Goal: Information Seeking & Learning: Learn about a topic

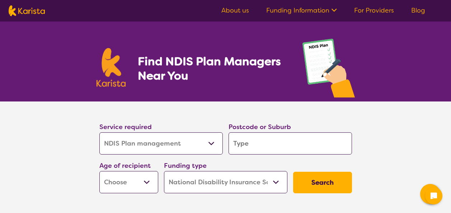
select select "NDIS Plan management"
select select "NDIS"
select select "NDIS Plan management"
select select "NDIS"
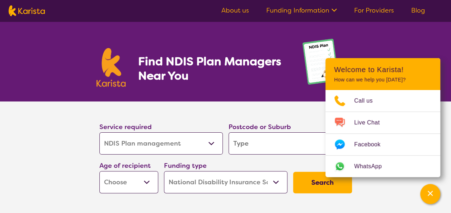
click at [365, 200] on section "Service required Allied Health Assistant Assessment (ADHD or Autism) Behaviour …" at bounding box center [225, 159] width 287 height 115
click at [374, 11] on link "For Providers" at bounding box center [374, 10] width 40 height 9
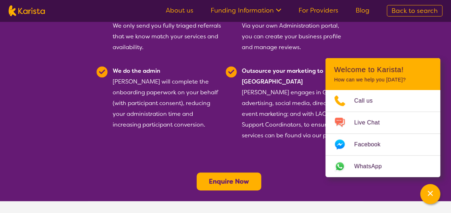
scroll to position [214, 0]
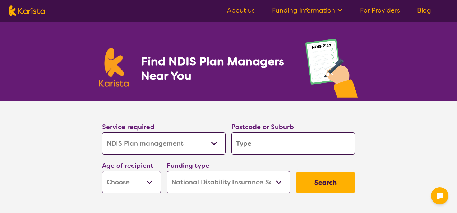
select select "NDIS Plan management"
select select "NDIS"
select select "NDIS Plan management"
select select "NDIS"
